Goal: Transaction & Acquisition: Download file/media

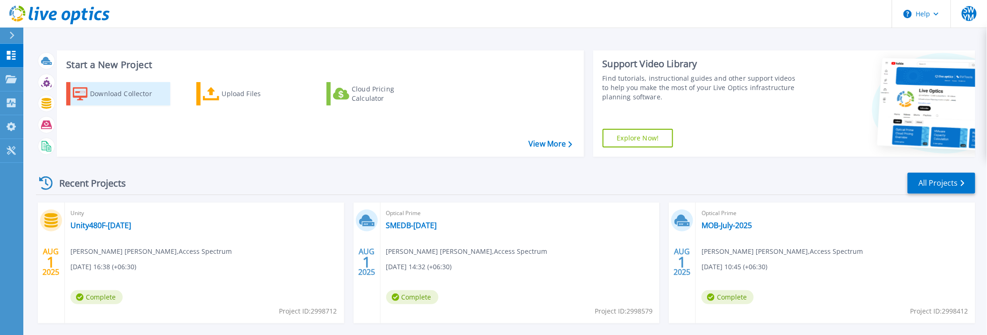
click at [137, 93] on div "Download Collector" at bounding box center [127, 93] width 75 height 19
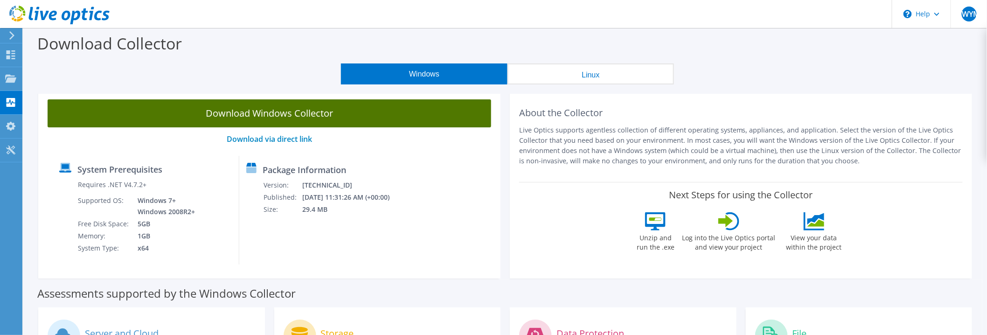
click at [249, 114] on link "Download Windows Collector" at bounding box center [269, 113] width 443 height 28
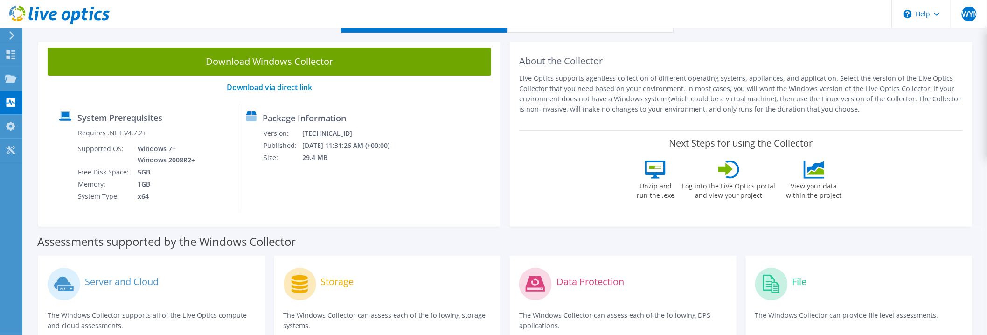
scroll to position [103, 0]
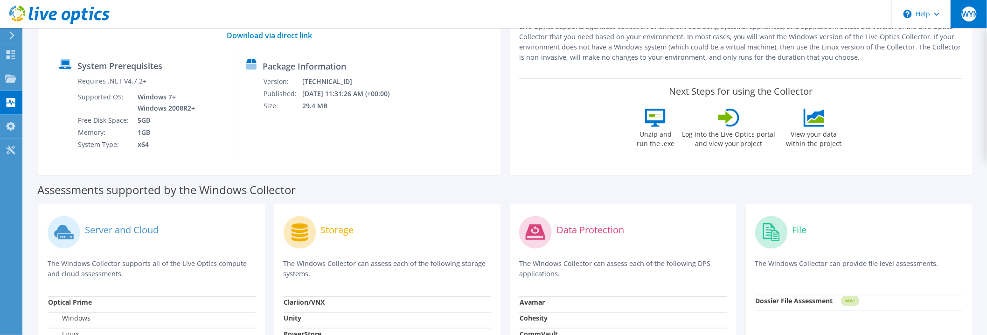
click at [970, 15] on span "SWYM" at bounding box center [968, 14] width 15 height 15
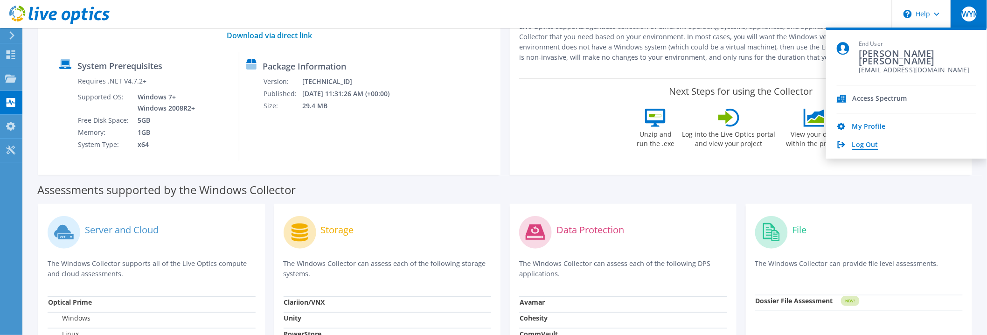
click at [862, 145] on link "Log Out" at bounding box center [865, 145] width 26 height 9
